Goal: Check status

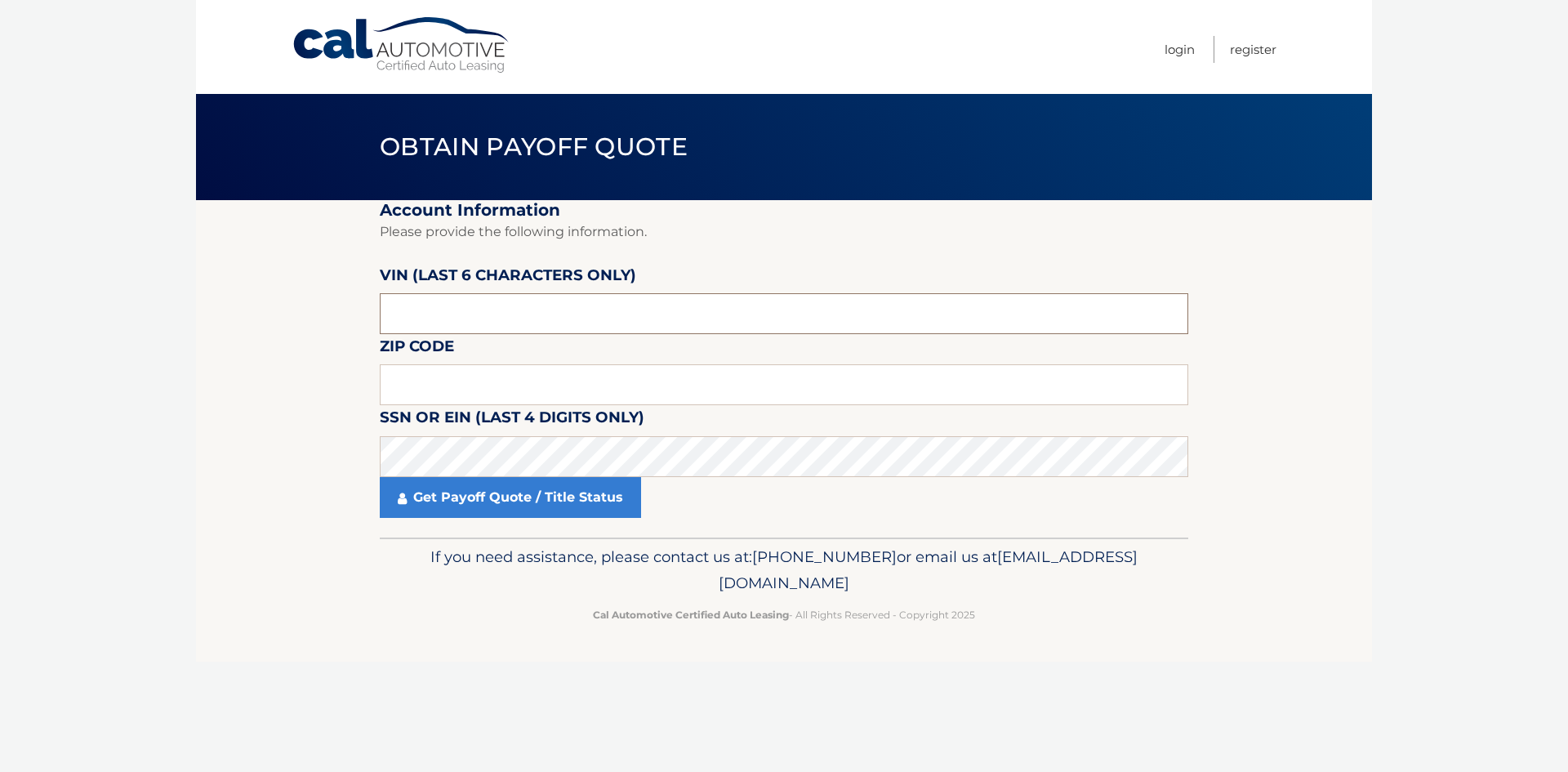
click at [507, 322] on input "text" at bounding box center [784, 313] width 808 height 41
type input "539878"
type input "02129"
click at [391, 427] on label "SSN or EIN (last 4 digits only)" at bounding box center [512, 421] width 265 height 30
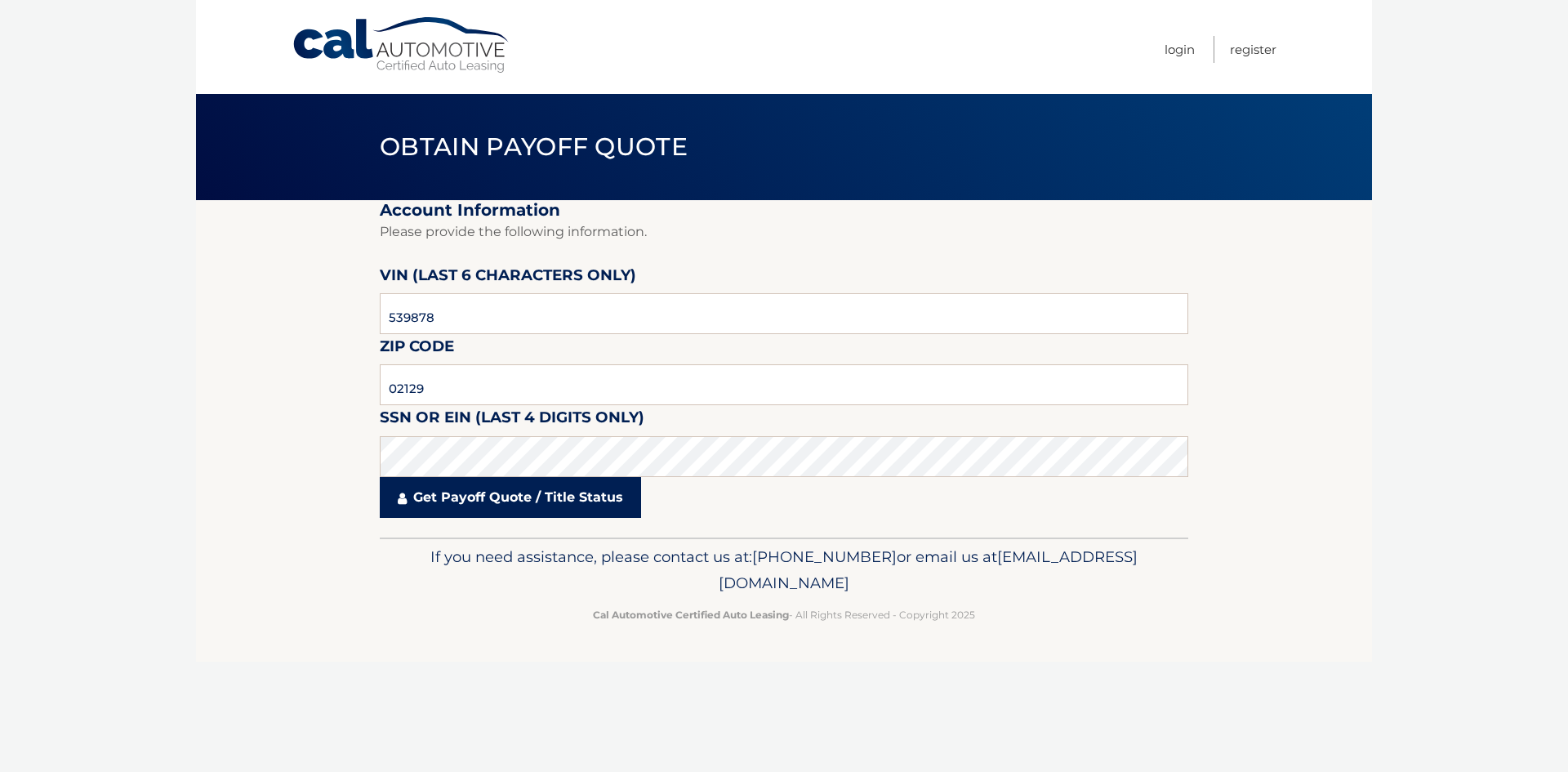
click at [468, 500] on link "Get Payoff Quote / Title Status" at bounding box center [510, 498] width 261 height 41
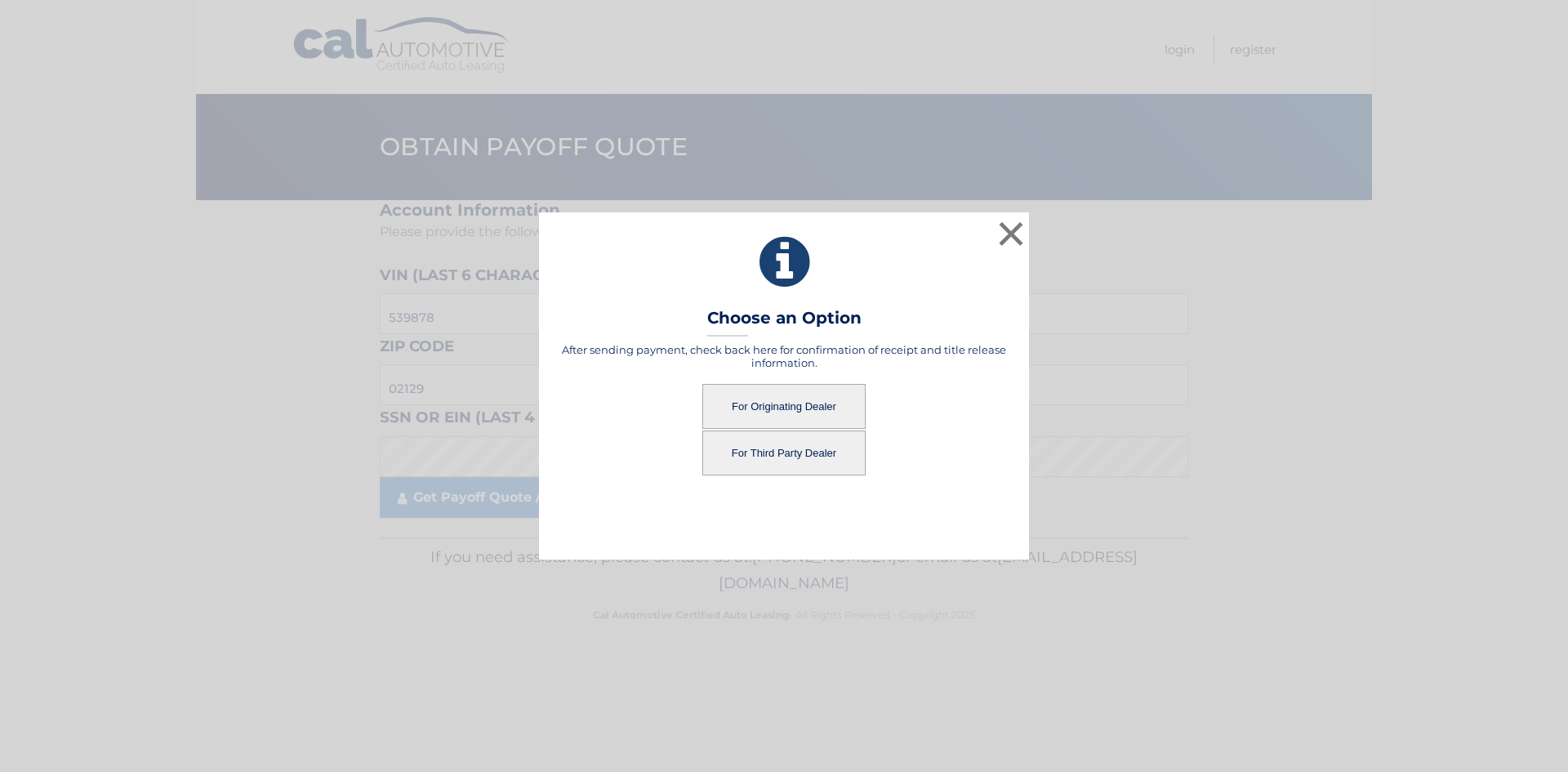
click at [771, 405] on button "For Originating Dealer" at bounding box center [784, 406] width 163 height 45
click at [782, 399] on button "For Originating Dealer" at bounding box center [784, 406] width 163 height 45
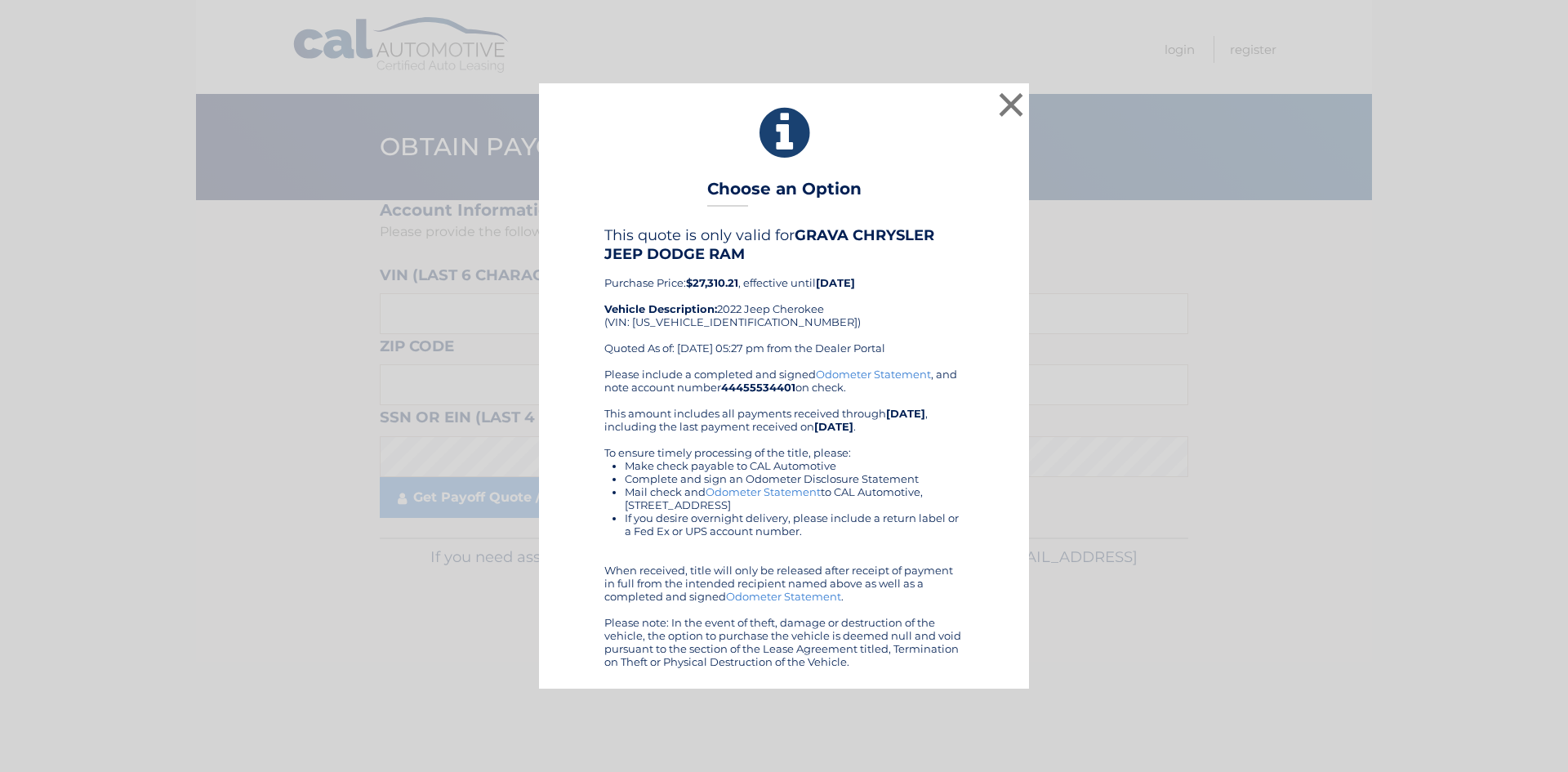
click at [705, 321] on div "This quote is only valid for GRAVA CHRYSLER JEEP DODGE RAM Purchase Price: $27,…" at bounding box center [784, 297] width 359 height 141
copy div "[US_VEHICLE_IDENTIFICATION_NUMBER]"
